Goal: Check status: Check status

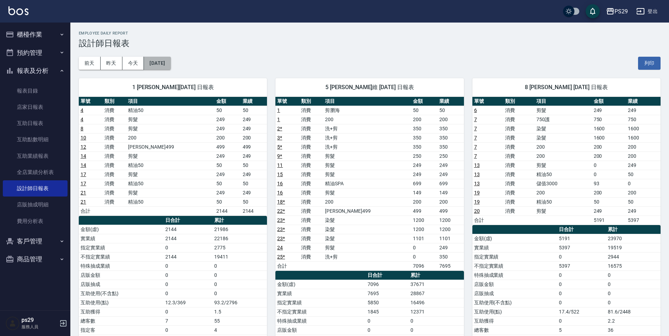
click at [171, 62] on button "[DATE]" at bounding box center [157, 63] width 27 height 13
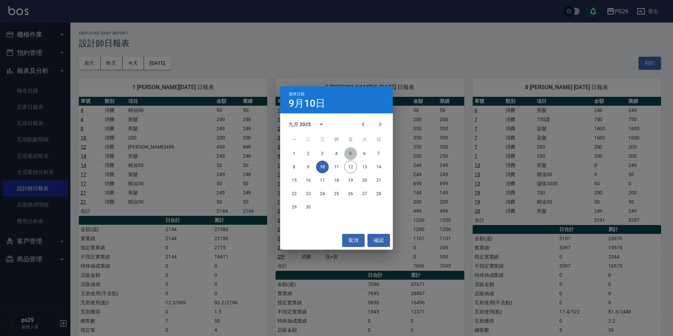
click at [352, 153] on button "5" at bounding box center [350, 153] width 13 height 13
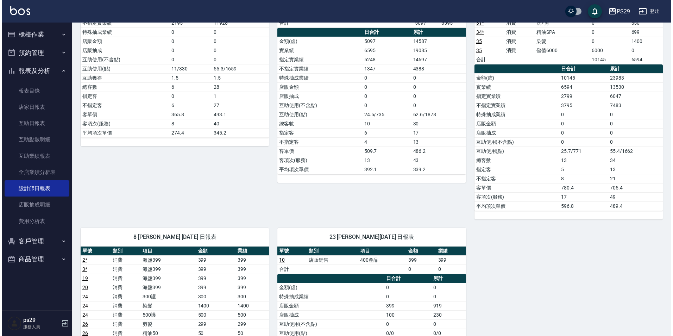
scroll to position [30, 0]
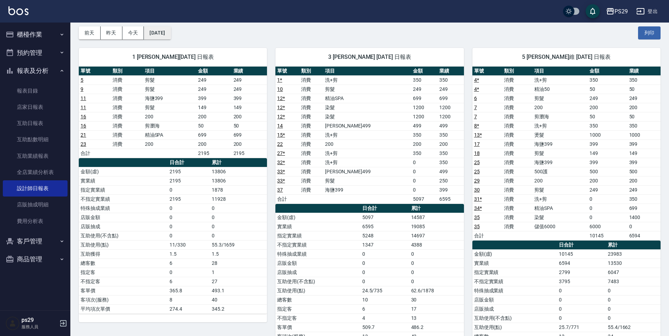
click at [162, 38] on button "[DATE]" at bounding box center [157, 32] width 27 height 13
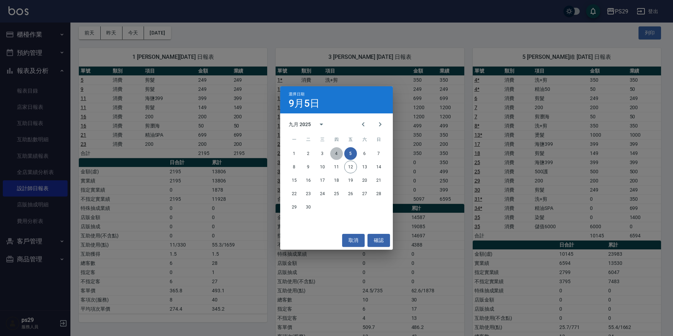
click at [336, 157] on button "4" at bounding box center [336, 153] width 13 height 13
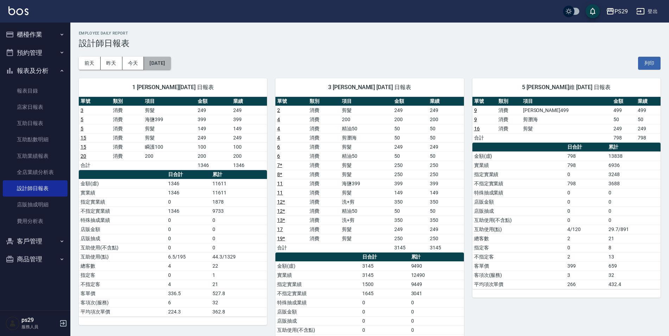
click at [164, 63] on button "[DATE]" at bounding box center [157, 63] width 27 height 13
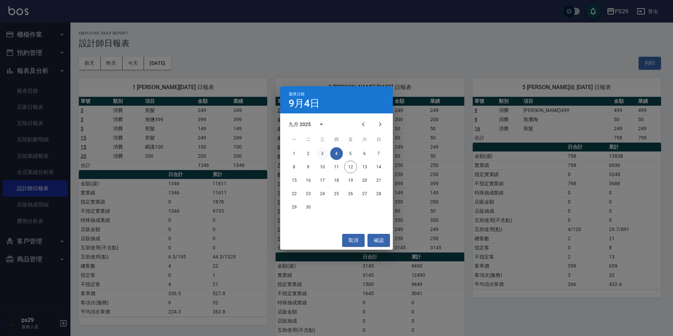
click at [321, 153] on button "3" at bounding box center [322, 153] width 13 height 13
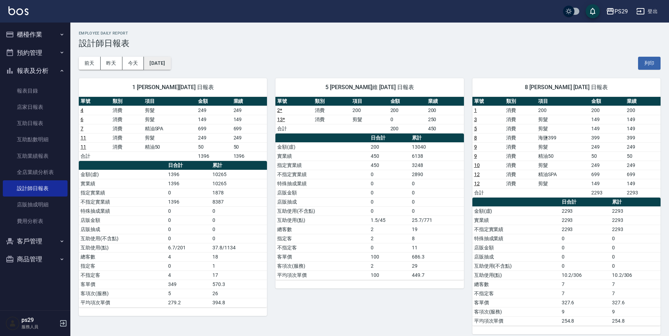
click at [166, 62] on button "[DATE]" at bounding box center [157, 63] width 27 height 13
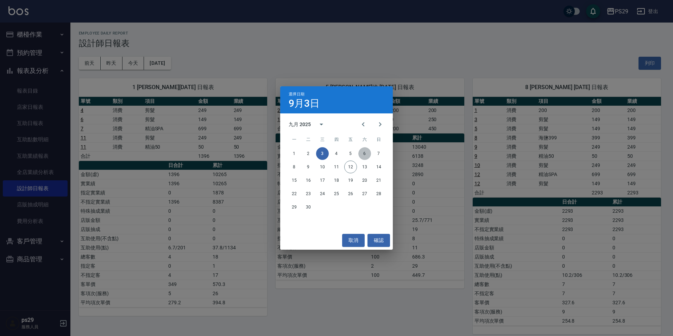
click at [366, 153] on button "6" at bounding box center [364, 153] width 13 height 13
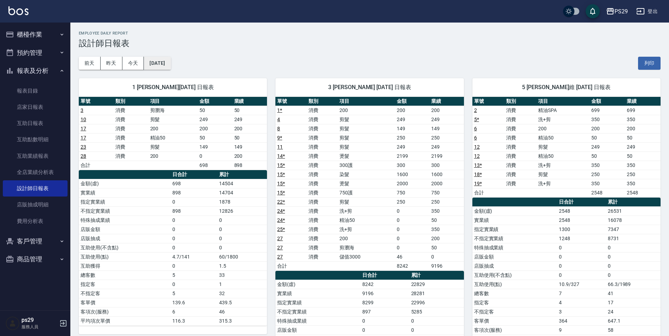
click at [171, 67] on button "[DATE]" at bounding box center [157, 63] width 27 height 13
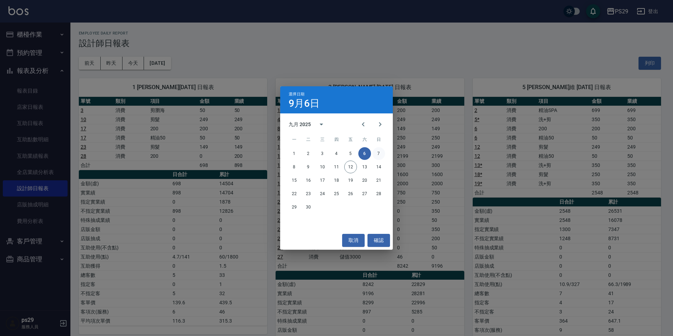
click at [381, 153] on button "7" at bounding box center [378, 153] width 13 height 13
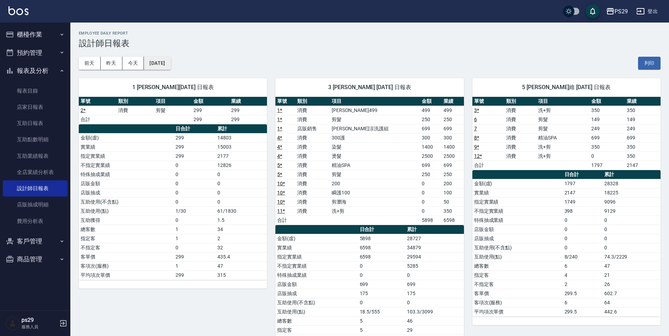
click at [150, 63] on button "[DATE]" at bounding box center [157, 63] width 27 height 13
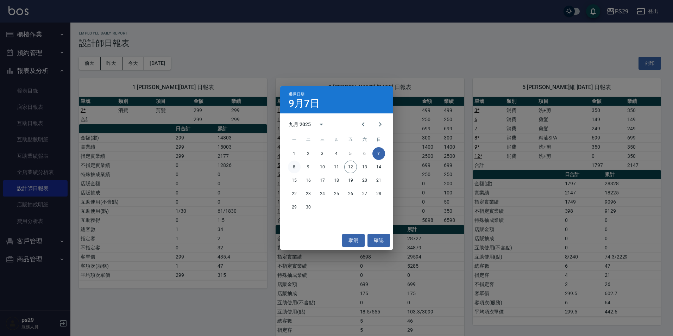
click at [296, 167] on button "8" at bounding box center [294, 166] width 13 height 13
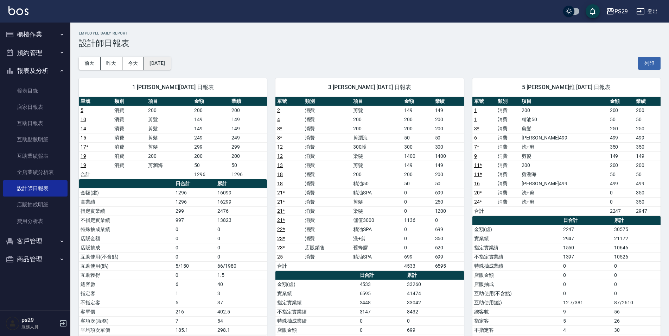
click at [171, 61] on button "[DATE]" at bounding box center [157, 63] width 27 height 13
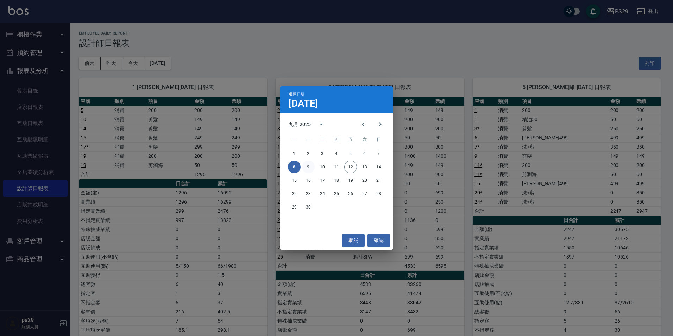
click at [308, 166] on button "9" at bounding box center [308, 166] width 13 height 13
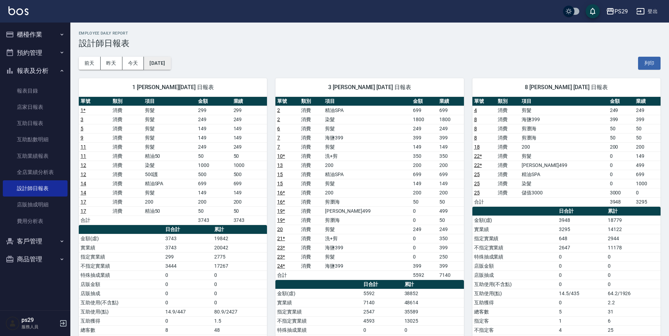
click at [170, 65] on button "[DATE]" at bounding box center [157, 63] width 27 height 13
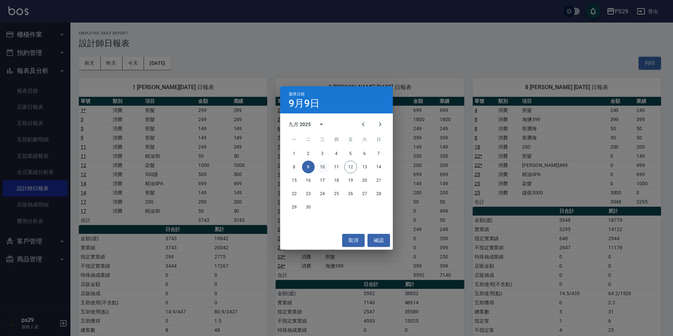
click at [323, 166] on button "10" at bounding box center [322, 166] width 13 height 13
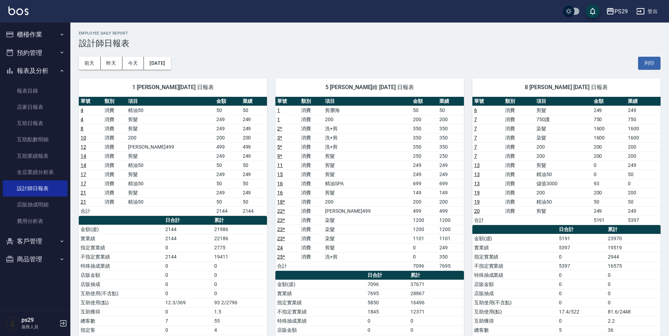
scroll to position [98, 0]
